Goal: Task Accomplishment & Management: Use online tool/utility

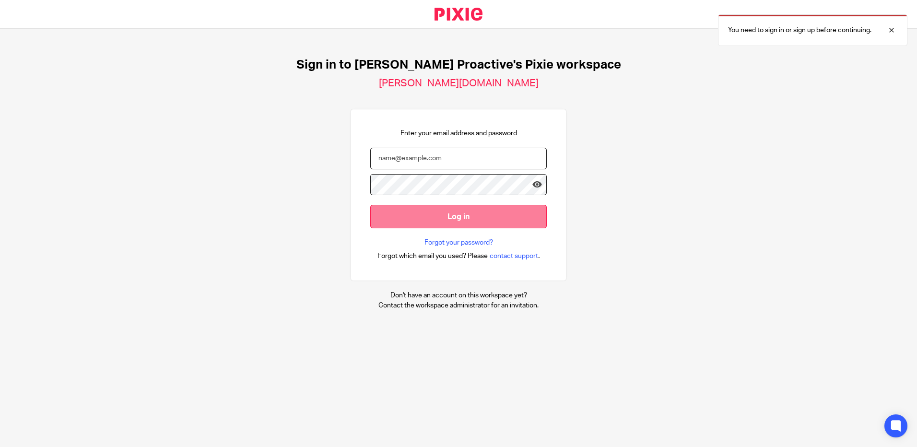
type input "[PERSON_NAME][EMAIL_ADDRESS][PERSON_NAME][DOMAIN_NAME]"
click at [444, 215] on input "Log in" at bounding box center [458, 216] width 176 height 23
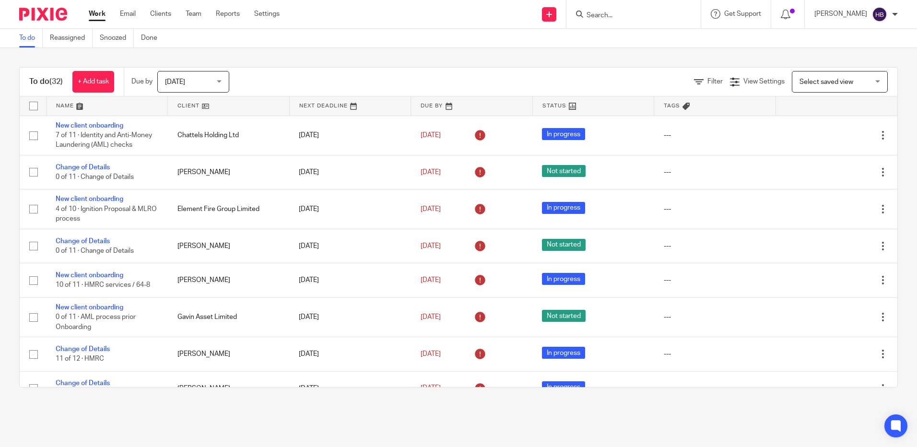
click at [601, 15] on input "Search" at bounding box center [628, 16] width 86 height 9
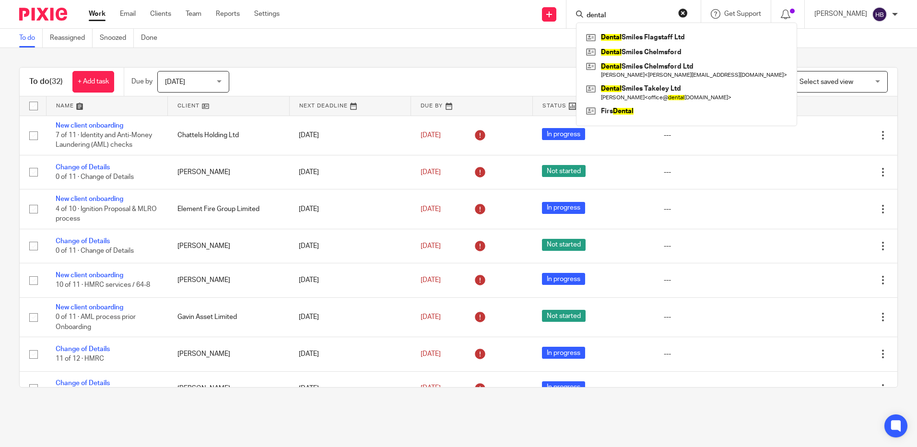
type input "dental"
click button "submit" at bounding box center [0, 0] width 0 height 0
click at [666, 91] on link at bounding box center [687, 93] width 206 height 22
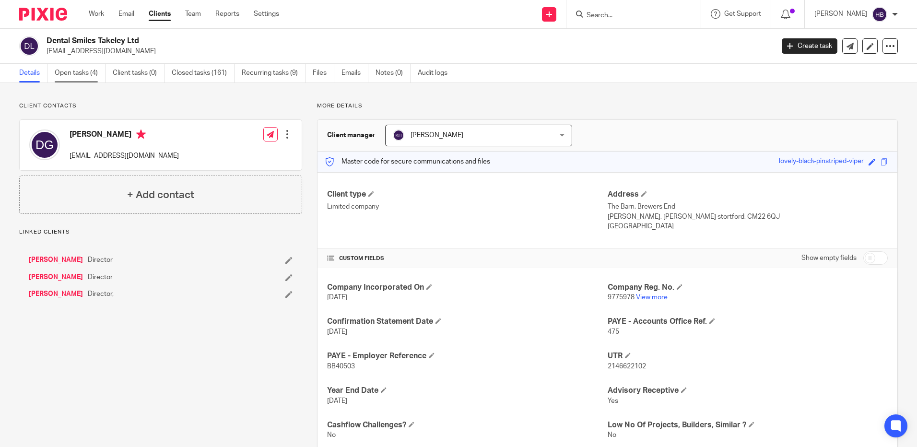
click at [66, 74] on link "Open tasks (4)" at bounding box center [80, 73] width 51 height 19
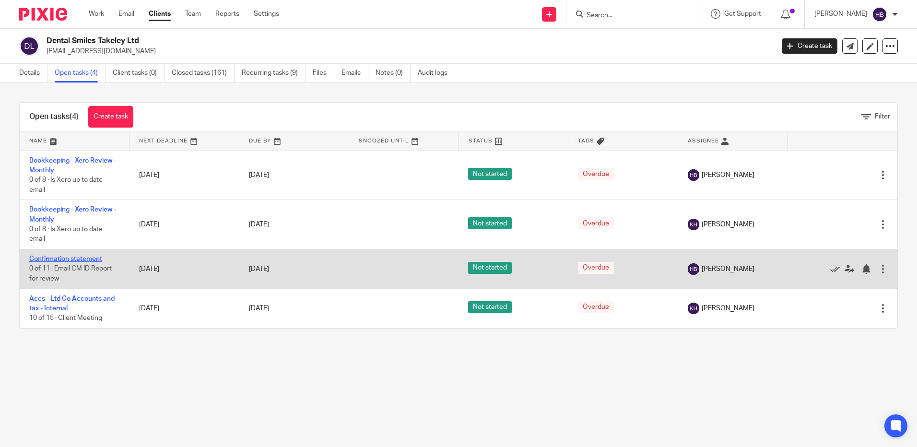
click at [68, 260] on link "Confirmation statement" at bounding box center [65, 259] width 73 height 7
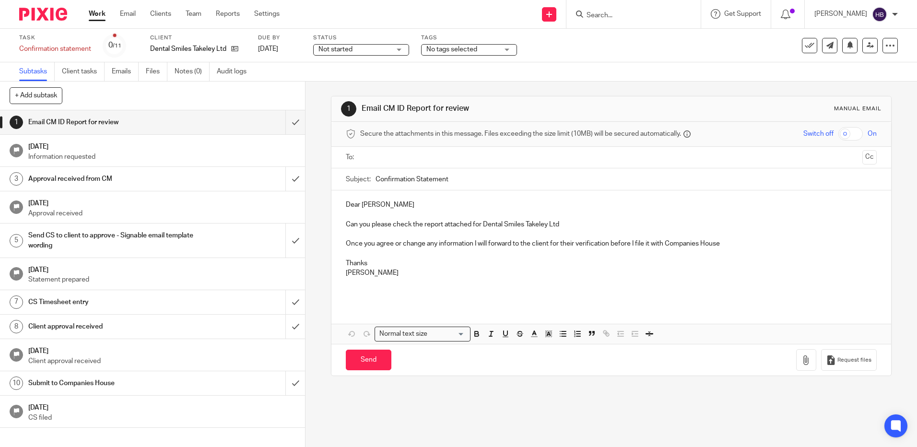
click at [363, 159] on input "text" at bounding box center [610, 157] width 494 height 11
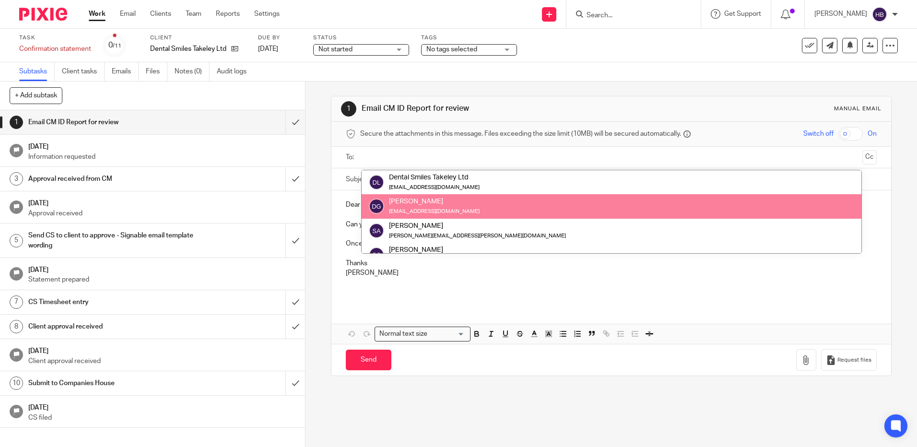
click at [474, 287] on p at bounding box center [611, 288] width 530 height 20
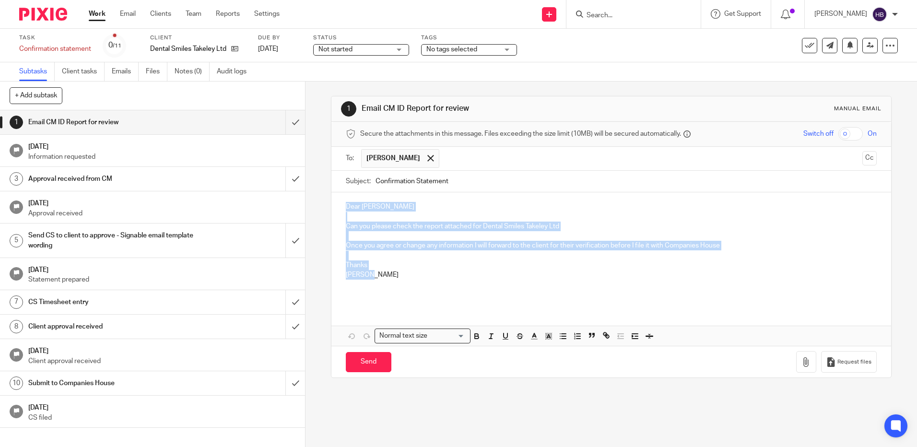
drag, startPoint x: 375, startPoint y: 276, endPoint x: 336, endPoint y: 204, distance: 82.6
click at [336, 204] on div "Dear Kevin Halford Can you please check the report attached for Dental Smiles T…" at bounding box center [610, 249] width 559 height 114
copy div "Dear Kevin Halford Can you please check the report attached for Dental Smiles T…"
click at [287, 124] on input "submit" at bounding box center [152, 122] width 305 height 24
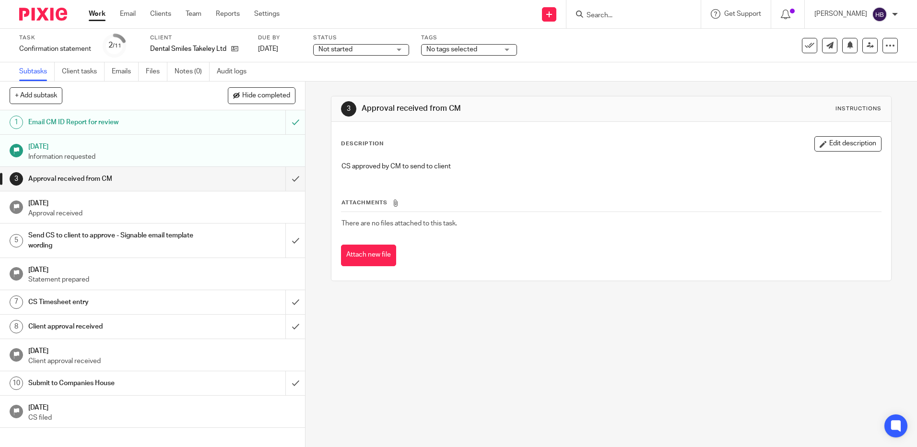
click at [597, 14] on input "Search" at bounding box center [628, 16] width 86 height 9
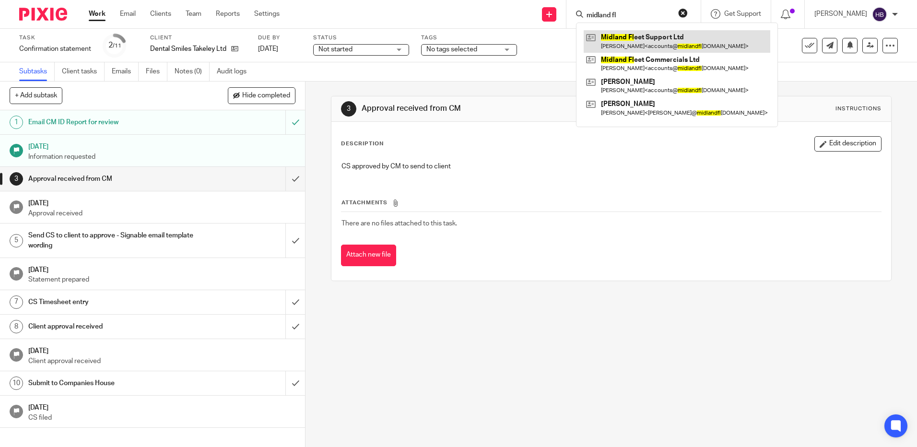
type input "midland fl"
click at [623, 44] on link at bounding box center [677, 41] width 187 height 22
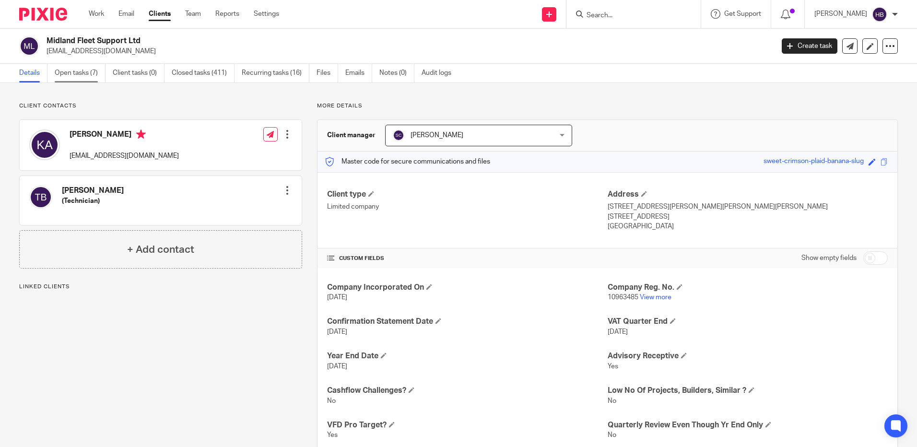
click at [71, 74] on link "Open tasks (7)" at bounding box center [80, 73] width 51 height 19
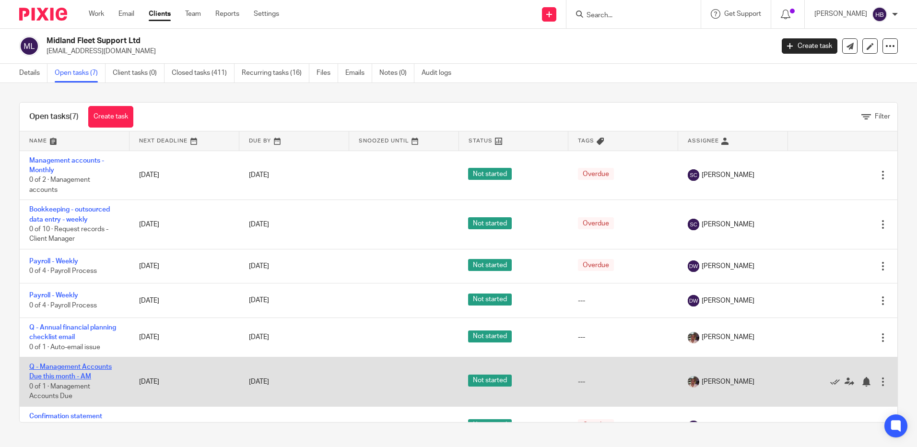
scroll to position [23, 0]
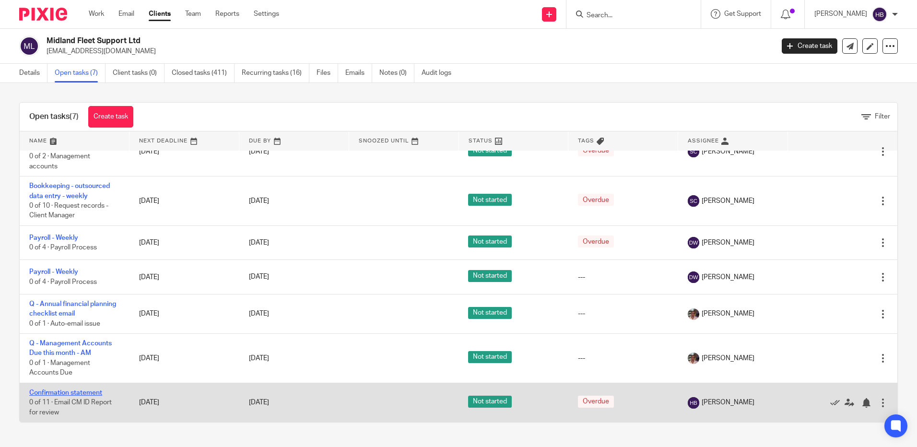
click at [53, 391] on link "Confirmation statement" at bounding box center [65, 392] width 73 height 7
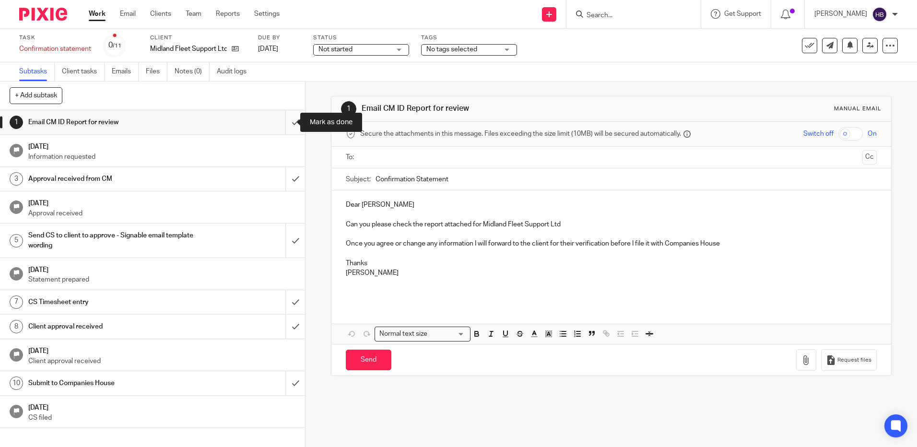
click at [284, 122] on input "submit" at bounding box center [152, 122] width 305 height 24
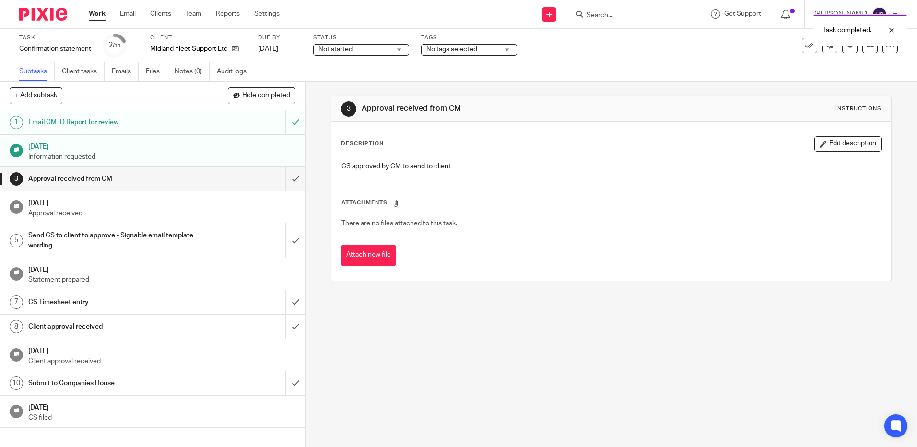
click at [73, 122] on h1 "Email CM ID Report for review" at bounding box center [110, 122] width 165 height 14
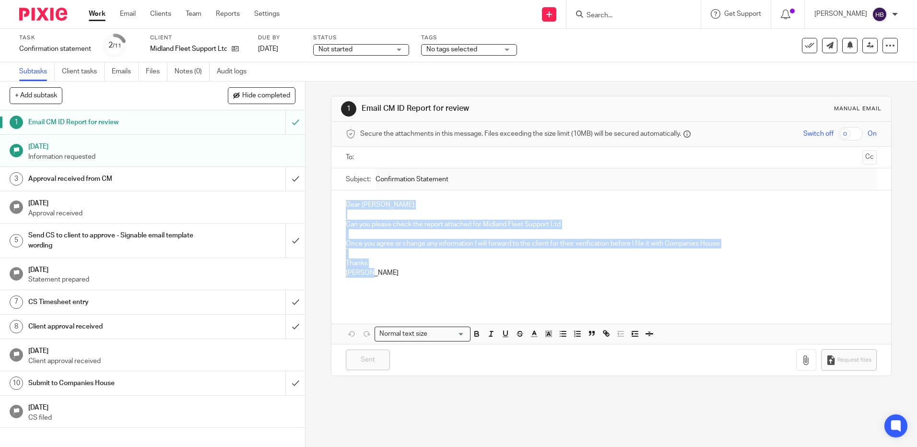
drag, startPoint x: 371, startPoint y: 271, endPoint x: 340, endPoint y: 202, distance: 75.8
click at [340, 202] on div "Dear [PERSON_NAME] Can you please check the report attached for Midland Fleet S…" at bounding box center [610, 247] width 559 height 114
copy div "Dear [PERSON_NAME] Can you please check the report attached for Midland Fleet S…"
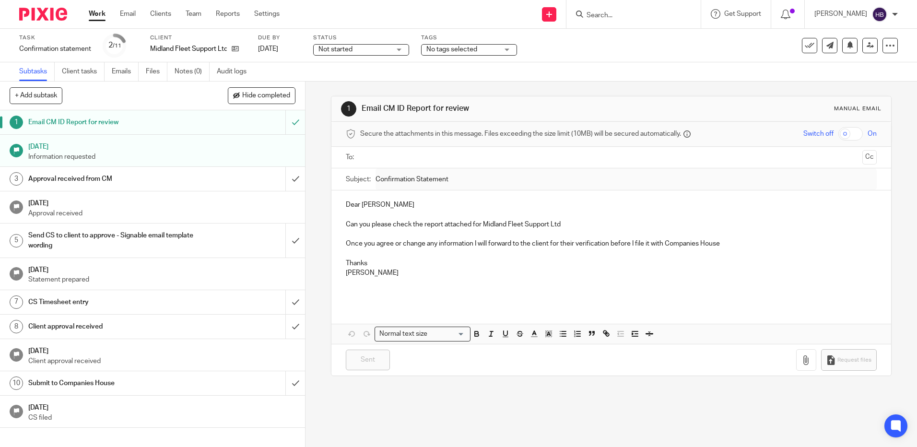
click at [615, 16] on input "Search" at bounding box center [628, 16] width 86 height 9
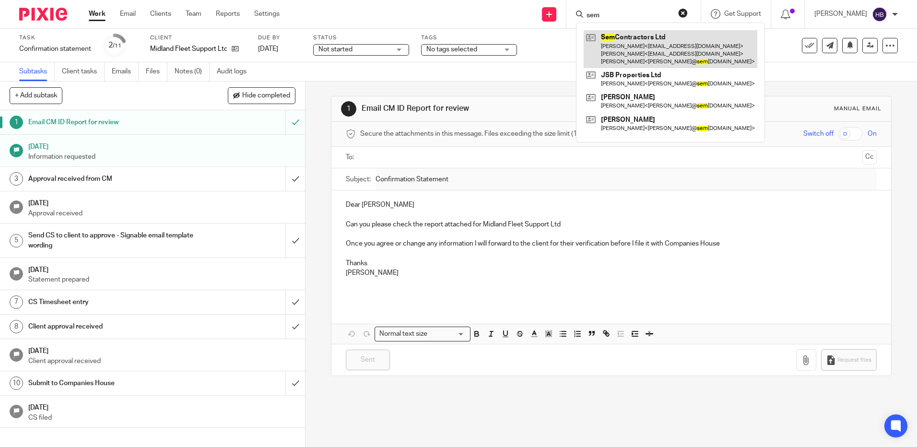
type input "sem"
click at [624, 53] on link at bounding box center [671, 49] width 174 height 38
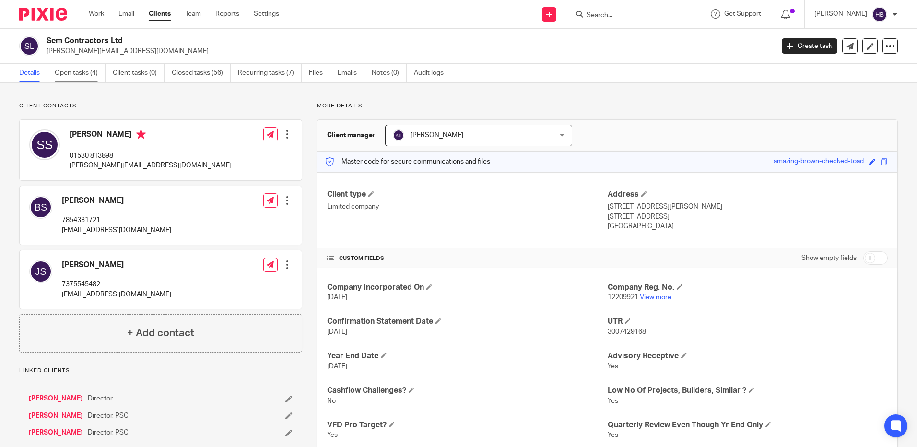
click at [60, 72] on link "Open tasks (4)" at bounding box center [80, 73] width 51 height 19
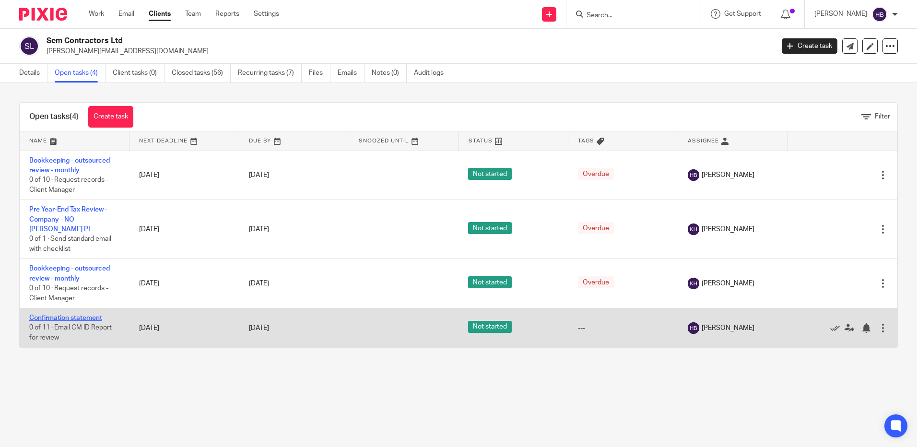
click at [64, 315] on link "Confirmation statement" at bounding box center [65, 318] width 73 height 7
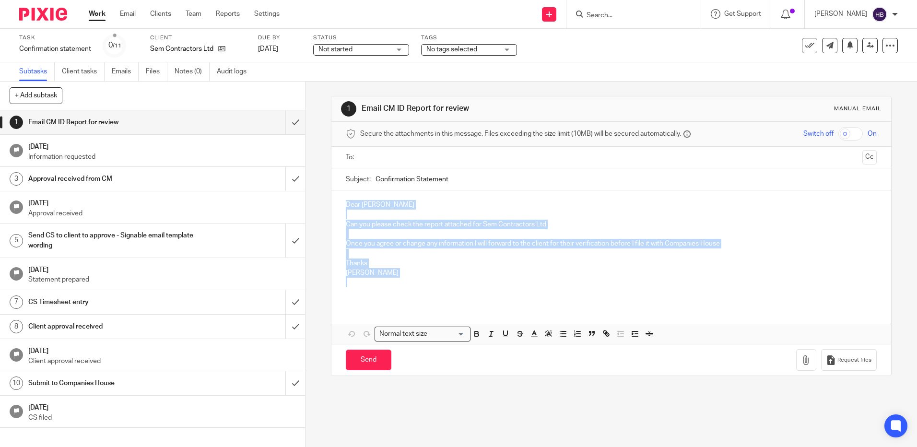
drag, startPoint x: 376, startPoint y: 279, endPoint x: 342, endPoint y: 208, distance: 78.5
click at [342, 208] on div "Dear [PERSON_NAME] Can you please check the report attached for Sem Contractors…" at bounding box center [610, 247] width 559 height 114
copy div "Dear [PERSON_NAME] Can you please check the report attached for Sem Contractors…"
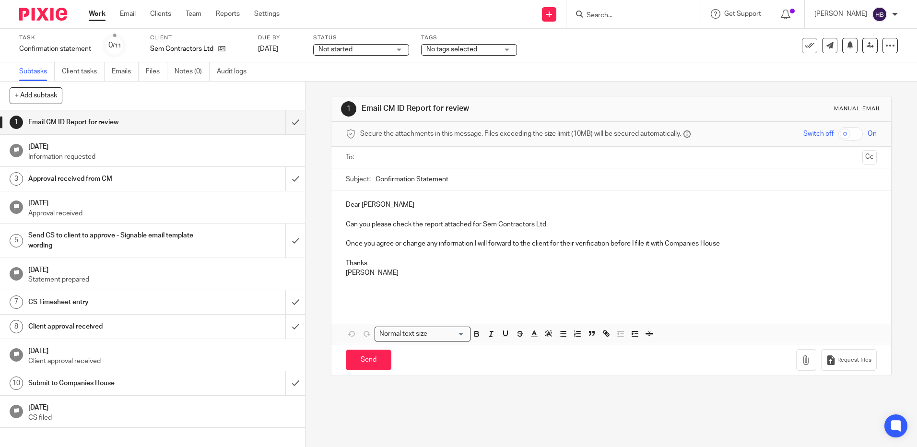
click at [604, 19] on input "Search" at bounding box center [628, 16] width 86 height 9
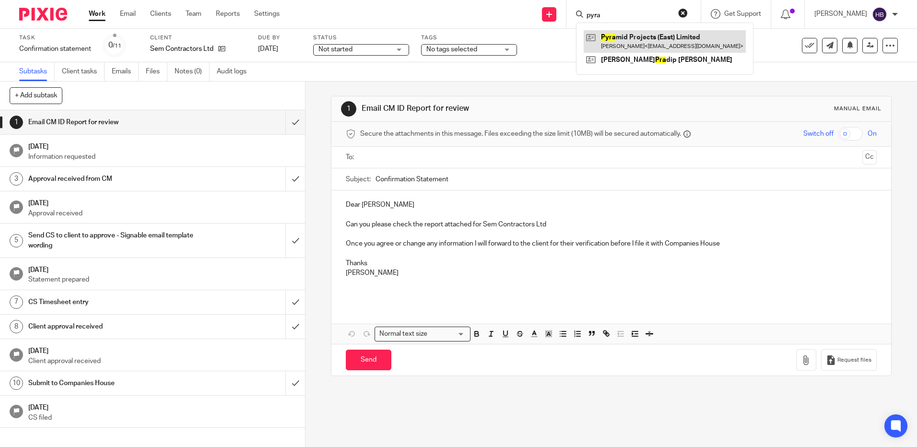
type input "pyra"
click at [625, 38] on link at bounding box center [665, 41] width 162 height 22
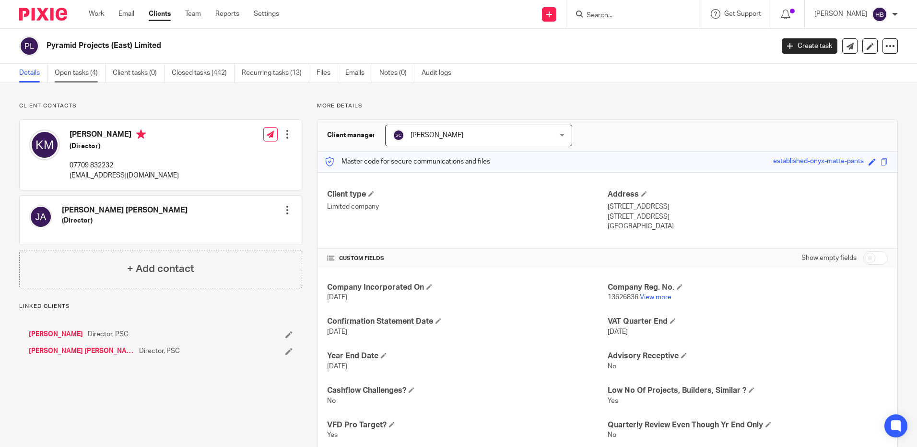
click at [67, 74] on link "Open tasks (4)" at bounding box center [80, 73] width 51 height 19
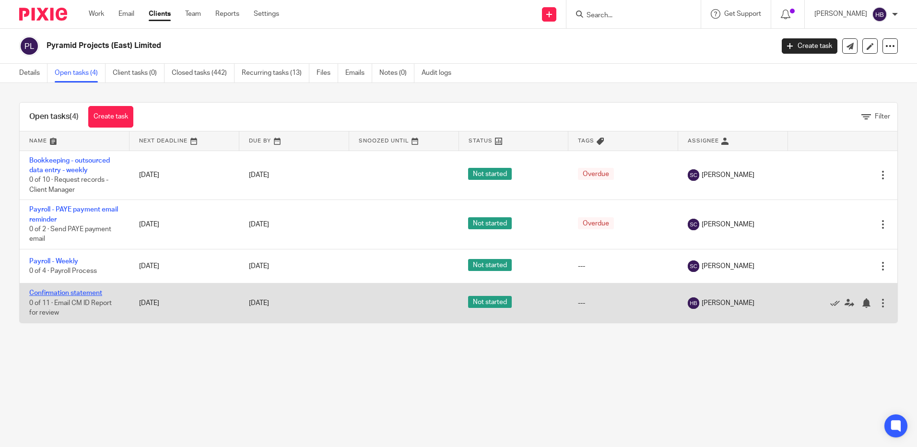
click at [60, 292] on link "Confirmation statement" at bounding box center [65, 293] width 73 height 7
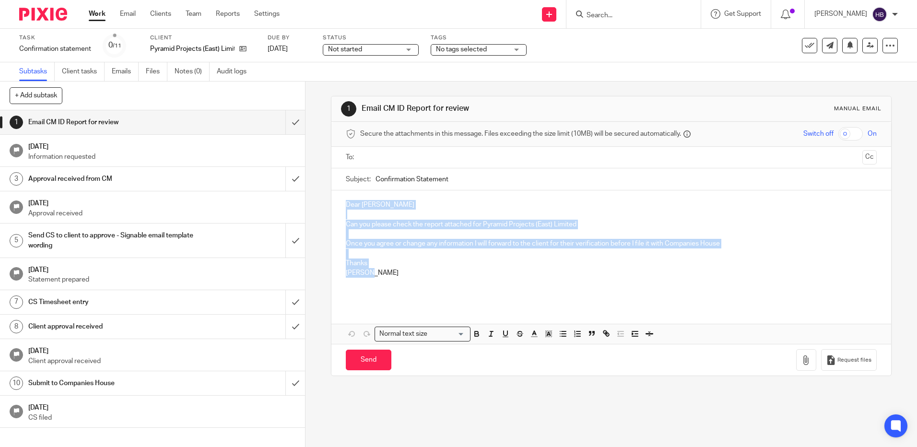
drag, startPoint x: 374, startPoint y: 276, endPoint x: 343, endPoint y: 205, distance: 77.3
click at [343, 205] on div "Dear [PERSON_NAME] Can you please check the report attached for Pyramid Project…" at bounding box center [610, 247] width 559 height 114
copy div "Dear [PERSON_NAME] Can you please check the report attached for Pyramid Project…"
click at [283, 124] on input "submit" at bounding box center [152, 122] width 305 height 24
